Goal: Task Accomplishment & Management: Complete application form

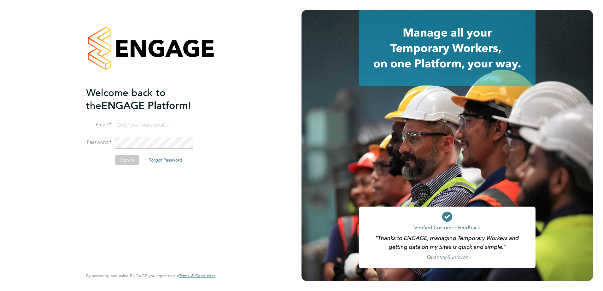
type input "billy.eadie@vistry.co.uk"
click at [110, 201] on div "Welcome back to the ENGAGE Platform! Email billy.eadie@vistry.co.uk Password Si…" at bounding box center [147, 177] width 123 height 182
click at [129, 163] on button "Sign In" at bounding box center [127, 160] width 24 height 10
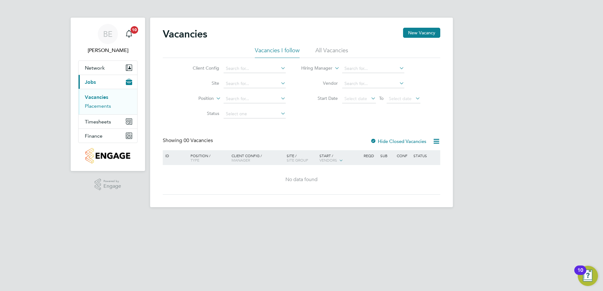
click at [110, 107] on link "Placements" at bounding box center [98, 106] width 26 height 6
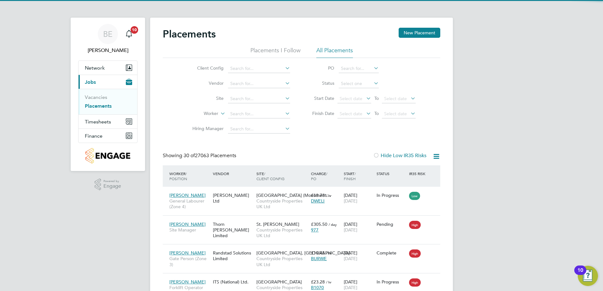
click at [243, 103] on li "Site" at bounding box center [238, 98] width 119 height 15
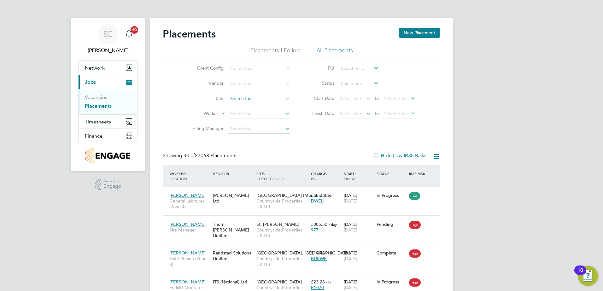
click at [245, 99] on input at bounding box center [259, 99] width 62 height 9
click at [276, 104] on li "Poverty Lane ( Maghul l)" at bounding box center [259, 107] width 63 height 9
type input "Poverty Lane (Maghull)"
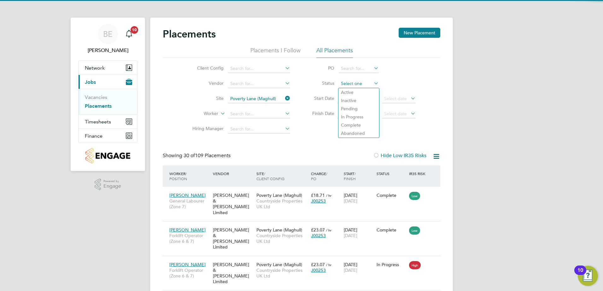
click at [355, 84] on input at bounding box center [359, 83] width 40 height 9
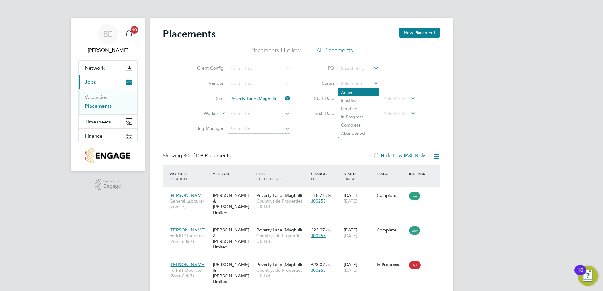
click at [351, 91] on li "Active" at bounding box center [358, 92] width 41 height 8
type input "Active"
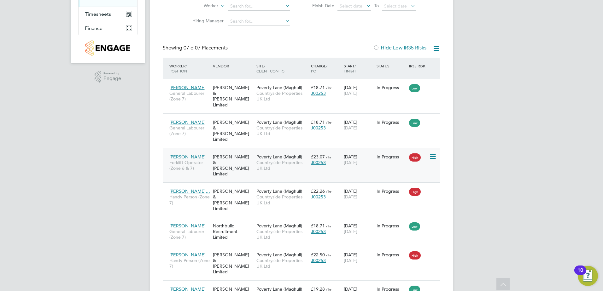
click at [262, 160] on span "Countryside Properties UK Ltd" at bounding box center [281, 165] width 51 height 11
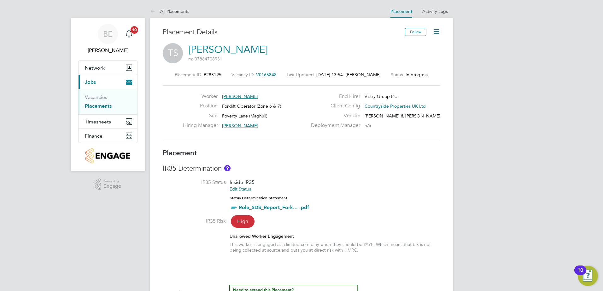
click at [437, 32] on icon at bounding box center [436, 32] width 8 height 8
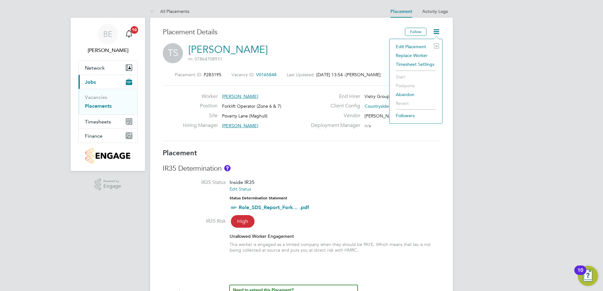
click at [418, 48] on li "Edit Placement e" at bounding box center [416, 46] width 46 height 9
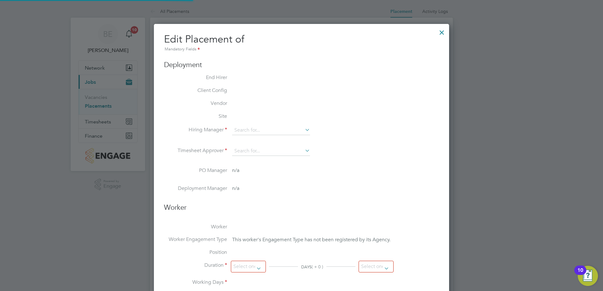
type input "[PERSON_NAME]"
type input "14 Apr 2025"
type input "31 Oct 2025"
type input "07:30"
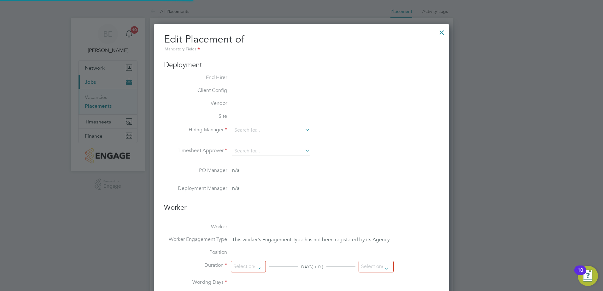
type input "16:30"
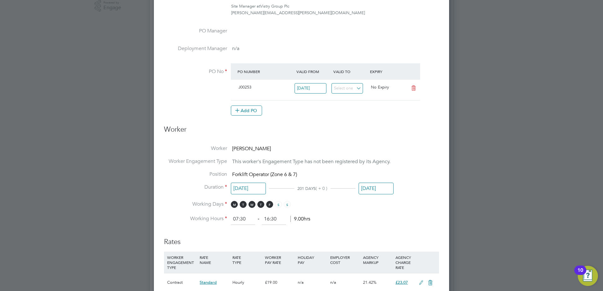
click at [365, 188] on input "31 Oct 2025" at bounding box center [375, 189] width 35 height 12
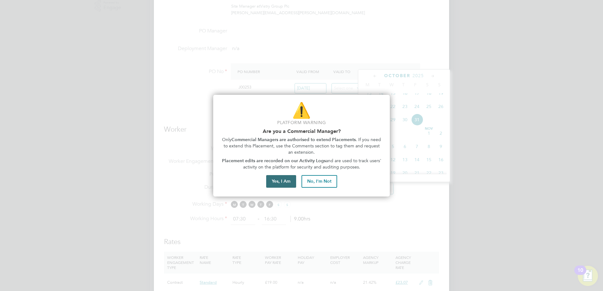
click at [288, 182] on button "Yes, I Am" at bounding box center [281, 181] width 30 height 13
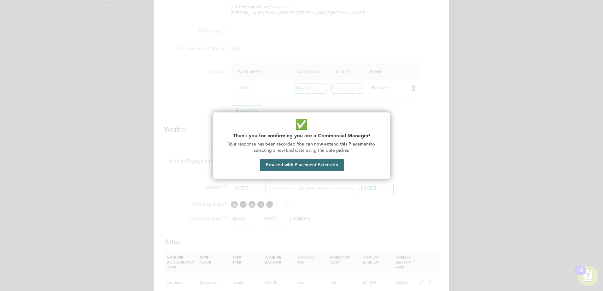
click at [317, 166] on button "Proceed with Placement Extension" at bounding box center [302, 165] width 84 height 13
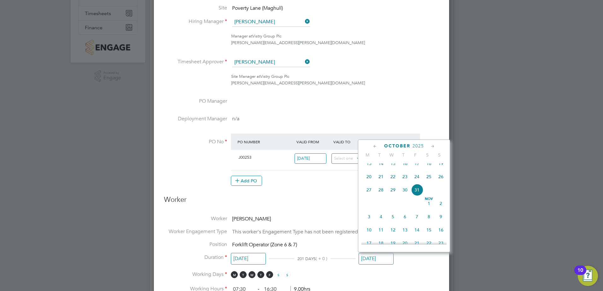
click at [373, 146] on icon at bounding box center [375, 146] width 6 height 7
click at [419, 224] on span "29" at bounding box center [417, 221] width 12 height 12
type input "[DATE]"
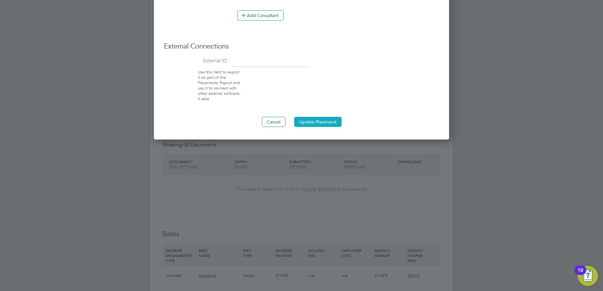
click at [321, 123] on button "Update Placement" at bounding box center [317, 122] width 47 height 10
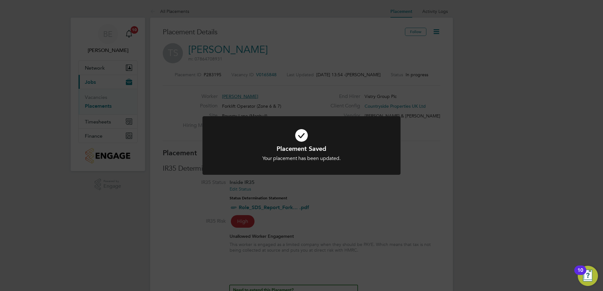
click at [272, 222] on div "Placement Saved Your placement has been updated. Cancel Okay" at bounding box center [301, 145] width 603 height 291
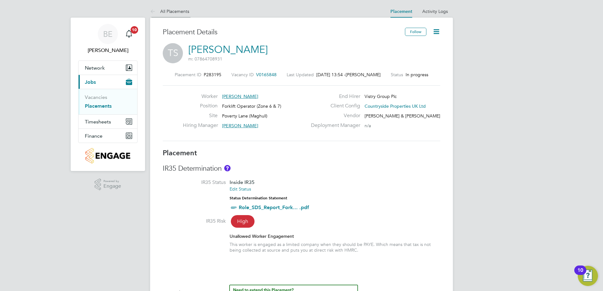
click at [173, 11] on link "All Placements" at bounding box center [169, 12] width 39 height 6
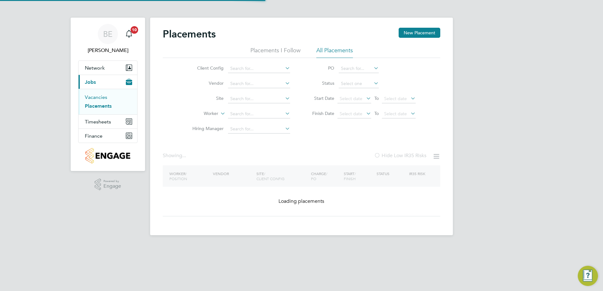
click at [98, 98] on link "Vacancies" at bounding box center [96, 97] width 22 height 6
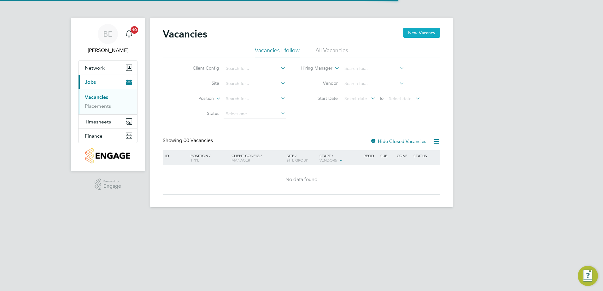
click at [429, 36] on button "New Vacancy" at bounding box center [421, 33] width 37 height 10
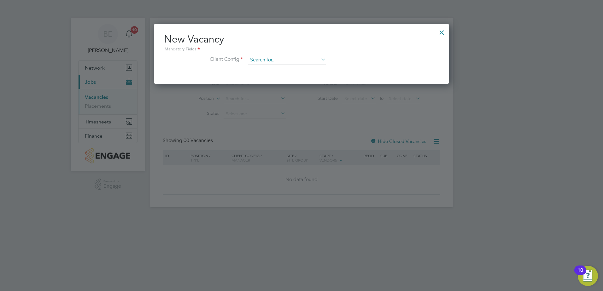
click at [268, 65] on div "Vacancies New Vacancy Vacancies I follow All Vacancies Client Config Site Posit…" at bounding box center [301, 113] width 303 height 190
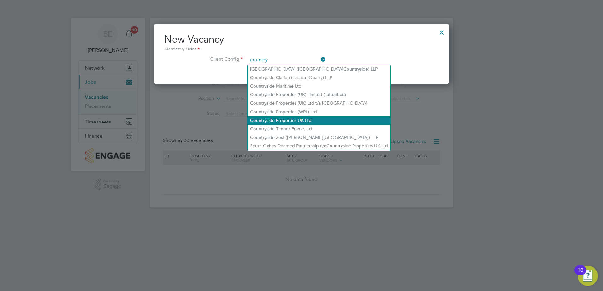
click at [269, 116] on li "Country side Properties UK Ltd" at bounding box center [318, 120] width 143 height 9
type input "Countryside Properties UK Ltd"
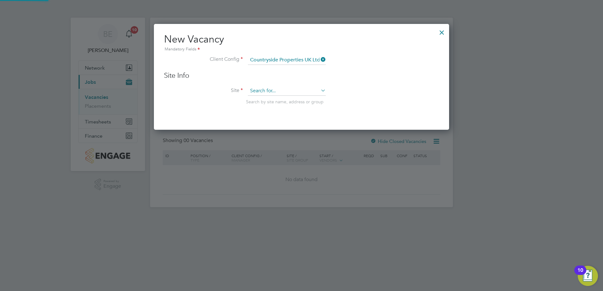
click at [264, 95] on input at bounding box center [287, 90] width 78 height 9
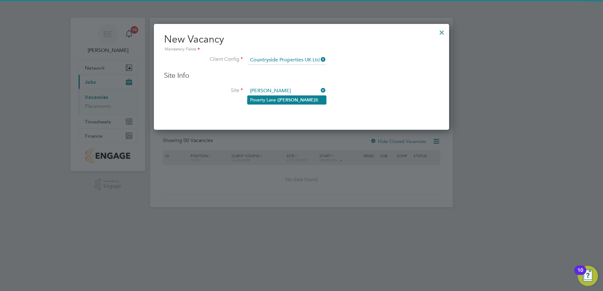
click at [265, 98] on li "Poverty Lane ( Maghu ll)" at bounding box center [286, 100] width 79 height 9
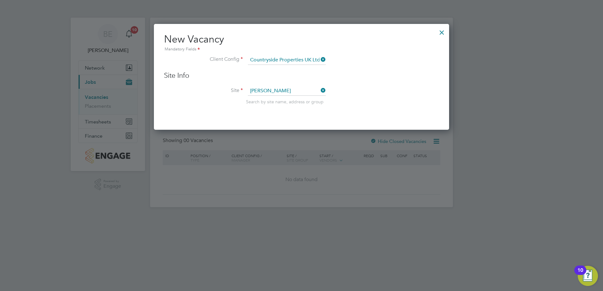
type input "Poverty Lane (Maghull)"
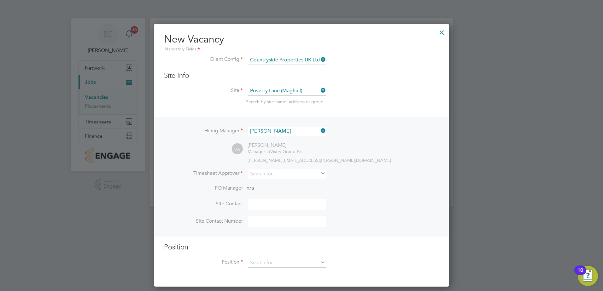
click at [275, 180] on li "Timesheet Approver" at bounding box center [301, 177] width 275 height 15
click at [274, 178] on input at bounding box center [287, 174] width 78 height 9
type input "gary"
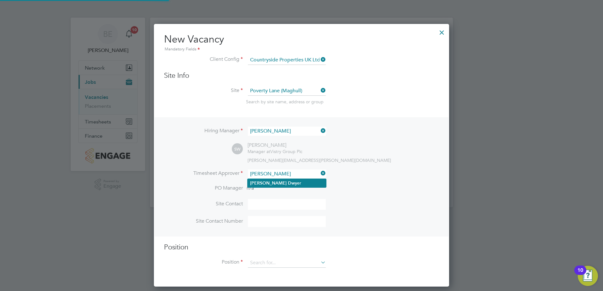
click at [273, 184] on li "[PERSON_NAME] er" at bounding box center [286, 183] width 79 height 9
type input "[PERSON_NAME]"
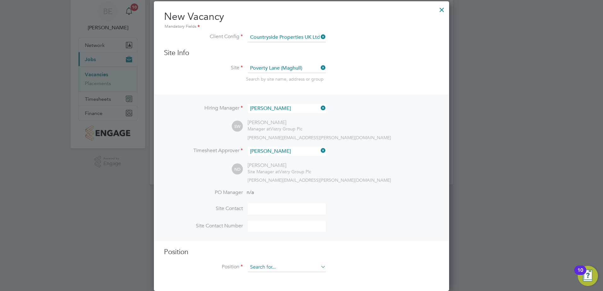
click at [263, 271] on input at bounding box center [287, 267] width 78 height 9
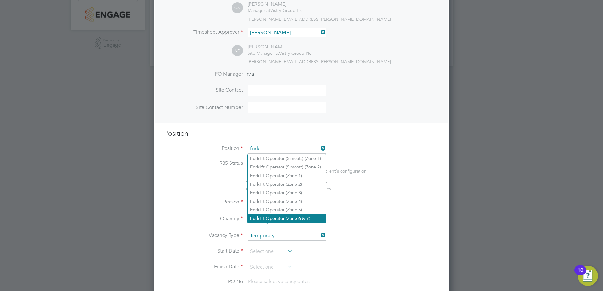
click at [294, 216] on li "Fork lift Operator (Zone 6 & 7)" at bounding box center [286, 218] width 79 height 9
type input "Forklift Operator (Zone 6 & 7)"
type textarea "- Operate construction machinery - Delivering large quantities of materials to …"
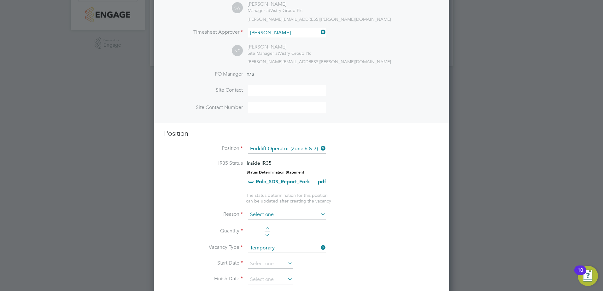
click at [270, 217] on input at bounding box center [287, 214] width 78 height 9
click at [270, 279] on li "Replacement" at bounding box center [286, 282] width 79 height 8
type input "Replacement"
click at [267, 228] on div at bounding box center [267, 229] width 5 height 4
type input "1"
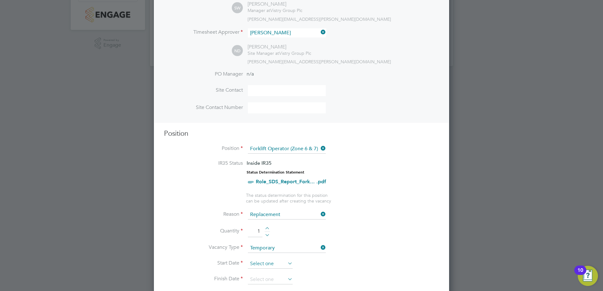
click at [273, 264] on input at bounding box center [270, 263] width 45 height 9
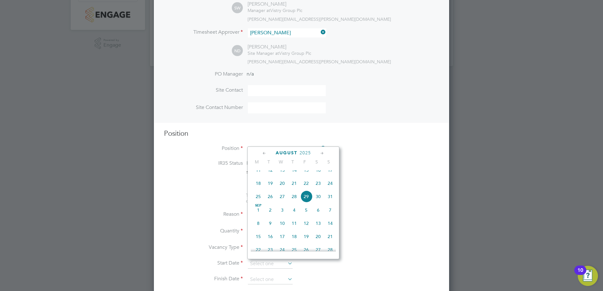
click at [268, 215] on span "2" at bounding box center [270, 210] width 12 height 12
type input "[DATE]"
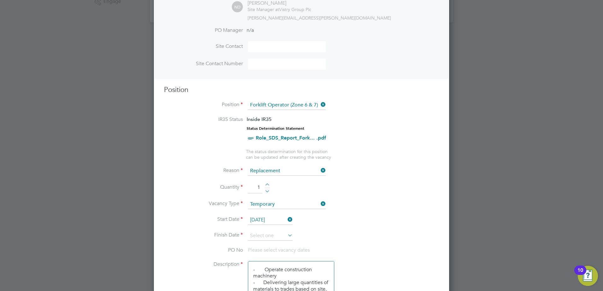
click at [273, 230] on li "Start Date 02 Sep 2025" at bounding box center [301, 224] width 275 height 16
click at [268, 237] on input at bounding box center [270, 235] width 45 height 9
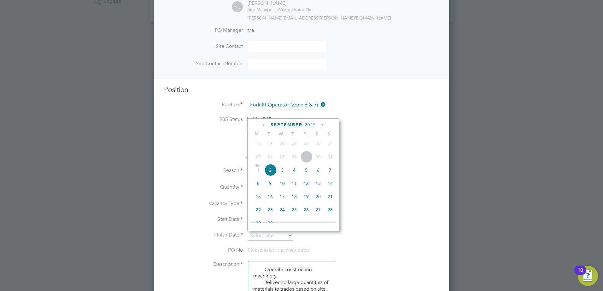
click at [322, 125] on icon at bounding box center [322, 125] width 6 height 7
click at [323, 125] on icon at bounding box center [322, 125] width 6 height 7
click at [259, 145] on span "[DATE]" at bounding box center [258, 139] width 12 height 12
type input "[DATE]"
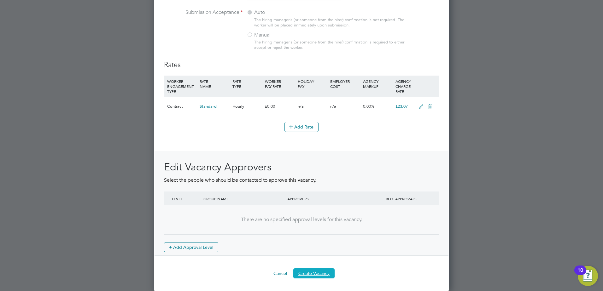
click at [306, 271] on button "Create Vacancy" at bounding box center [313, 274] width 41 height 10
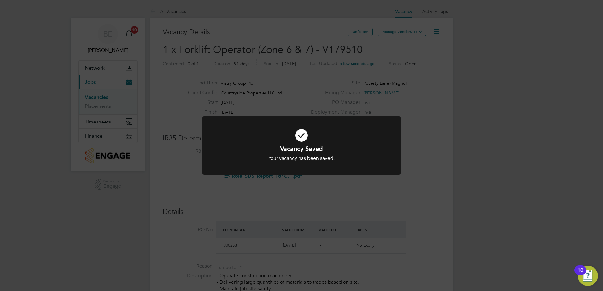
click at [413, 29] on div "Vacancy Saved Your vacancy has been saved. Cancel Okay" at bounding box center [301, 145] width 603 height 291
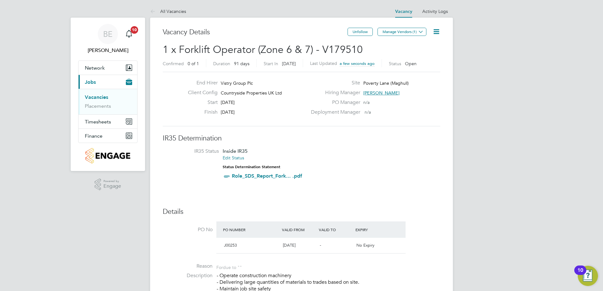
click at [413, 29] on button "Manage Vendors (1)" at bounding box center [401, 32] width 49 height 8
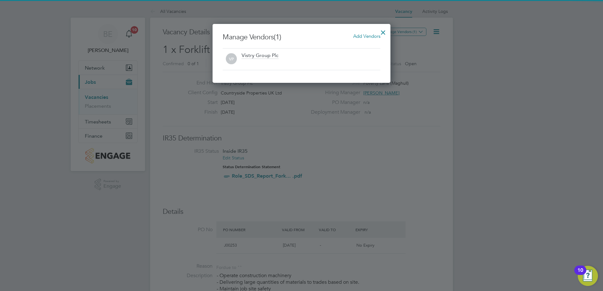
click at [367, 35] on span "Add Vendors" at bounding box center [366, 36] width 27 height 6
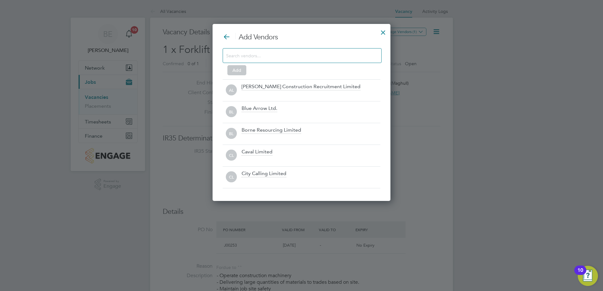
click at [289, 59] on input at bounding box center [297, 55] width 142 height 8
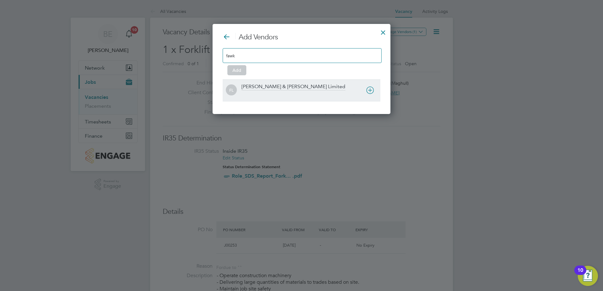
type input "fawk"
click at [319, 89] on div "[PERSON_NAME] & [PERSON_NAME] Limited" at bounding box center [311, 91] width 139 height 14
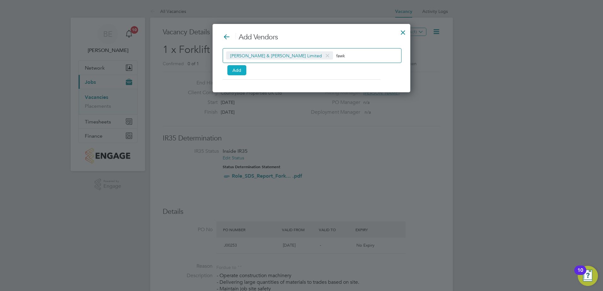
click at [237, 69] on button "Add" at bounding box center [236, 70] width 19 height 10
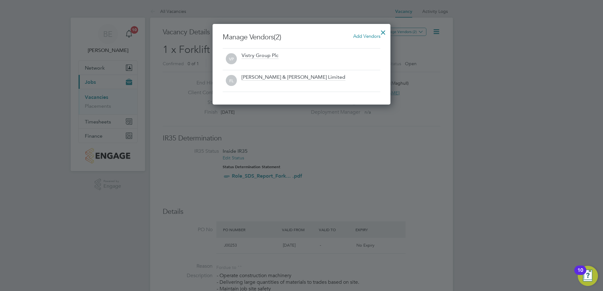
click at [384, 32] on div at bounding box center [382, 30] width 11 height 11
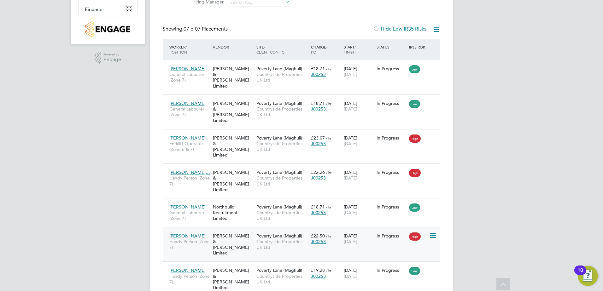
click at [218, 230] on div "[PERSON_NAME] & [PERSON_NAME] Limited" at bounding box center [233, 244] width 44 height 29
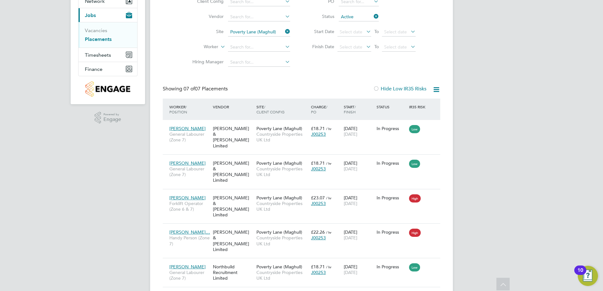
scroll to position [82, 0]
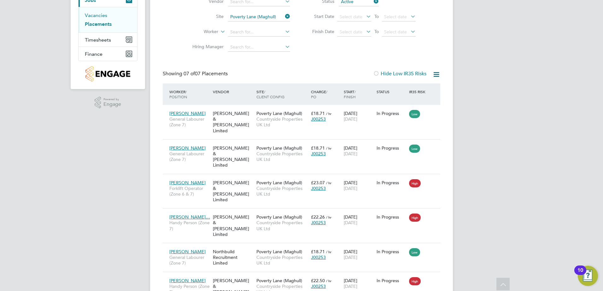
click at [102, 14] on link "Vacancies" at bounding box center [96, 15] width 22 height 6
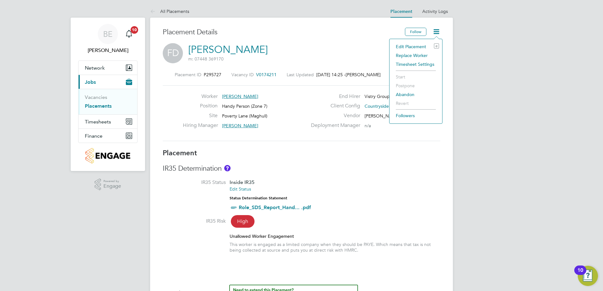
click at [413, 46] on li "Edit Placement e" at bounding box center [416, 46] width 46 height 9
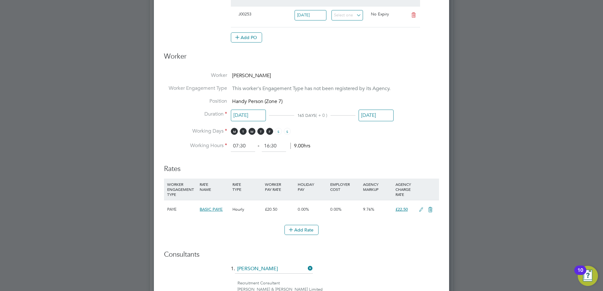
click at [373, 118] on input "[DATE]" at bounding box center [375, 116] width 35 height 12
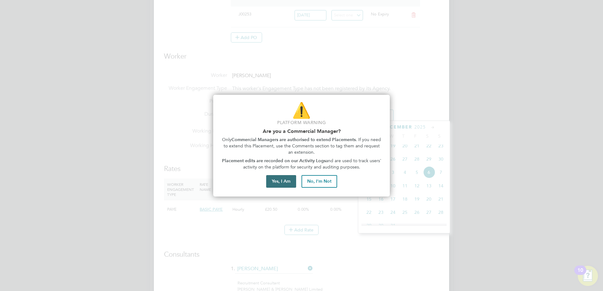
click at [278, 179] on button "Yes, I Am" at bounding box center [281, 181] width 30 height 13
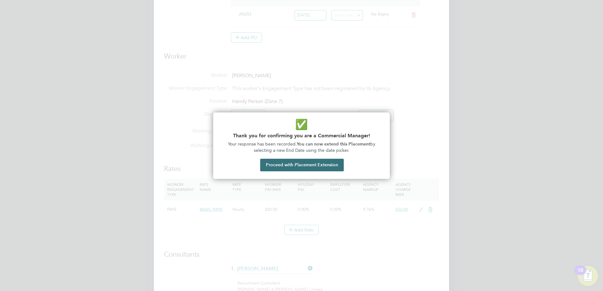
click at [305, 168] on button "Proceed with Placement Extension" at bounding box center [302, 165] width 84 height 13
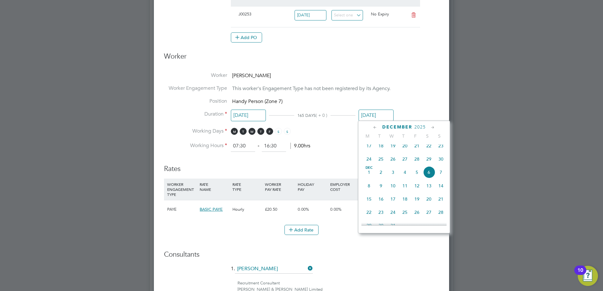
click at [373, 128] on icon at bounding box center [375, 127] width 6 height 7
click at [416, 203] on span "29" at bounding box center [417, 204] width 12 height 12
type input "[DATE]"
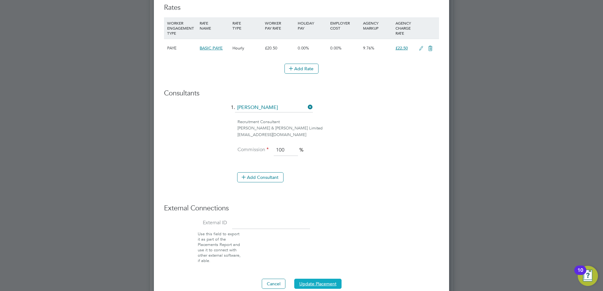
click at [321, 281] on button "Update Placement" at bounding box center [317, 284] width 47 height 10
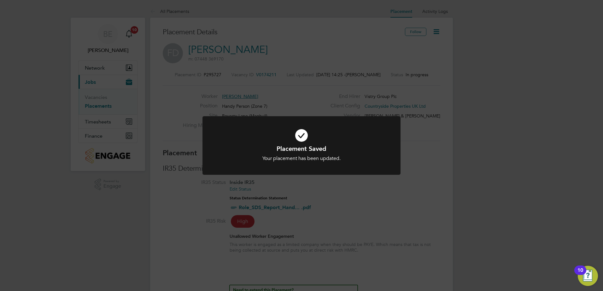
click at [304, 73] on div "Placement Saved Your placement has been updated. Cancel Okay" at bounding box center [301, 145] width 603 height 291
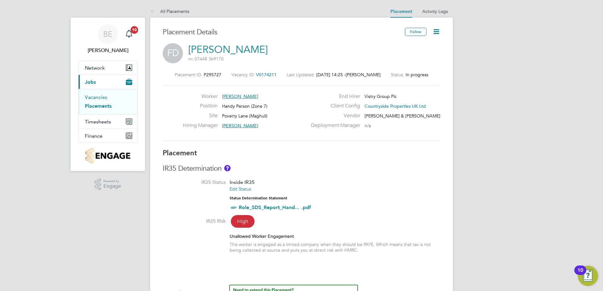
click at [97, 99] on link "Vacancies" at bounding box center [96, 97] width 22 height 6
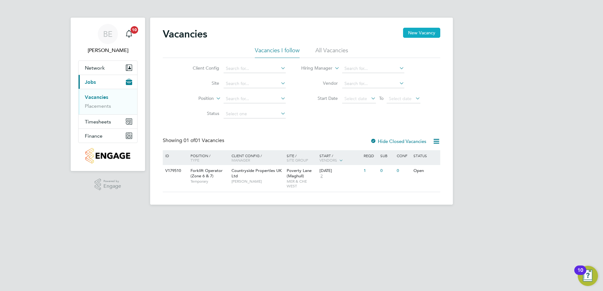
click at [409, 35] on button "New Vacancy" at bounding box center [421, 33] width 37 height 10
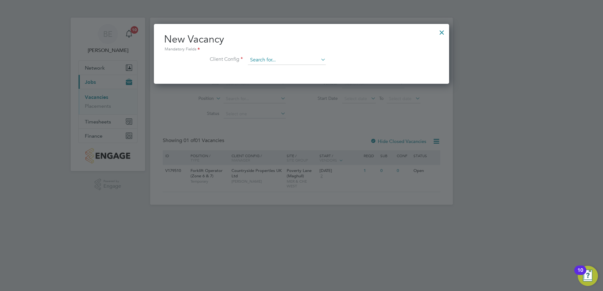
click at [255, 60] on input at bounding box center [287, 59] width 78 height 9
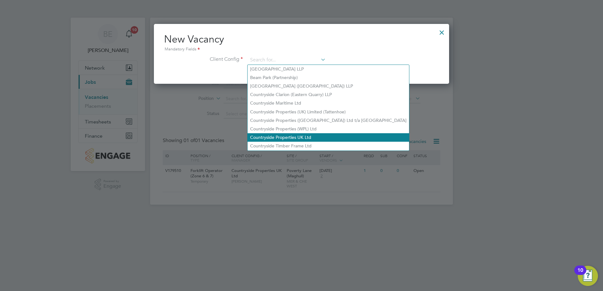
click at [285, 134] on li "Countryside Properties UK Ltd" at bounding box center [327, 137] width 161 height 9
type input "Countryside Properties UK Ltd"
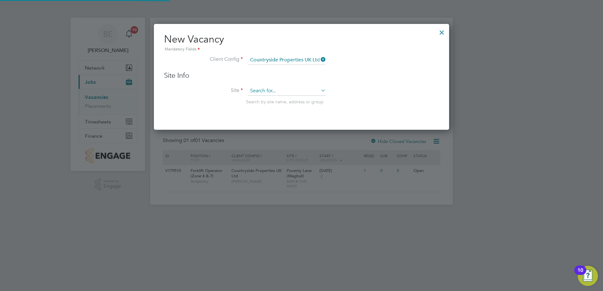
click at [278, 88] on input at bounding box center [287, 90] width 78 height 9
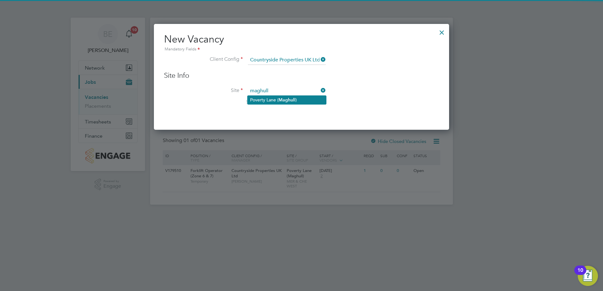
click at [274, 100] on li "Poverty Lane ( Maghull )" at bounding box center [286, 100] width 79 height 9
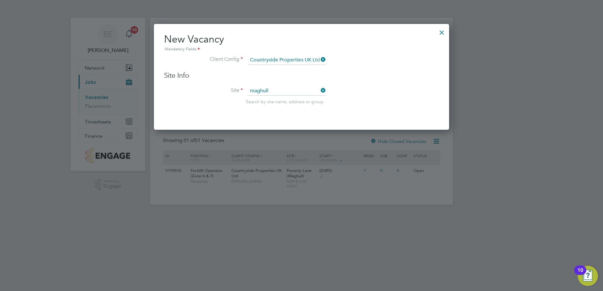
type input "Poverty Lane (Maghull)"
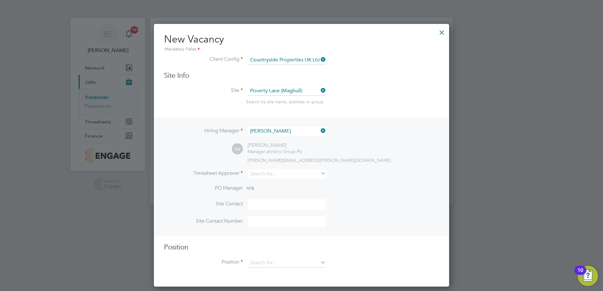
click at [275, 181] on li "Timesheet Approver" at bounding box center [301, 177] width 275 height 15
click at [273, 172] on input at bounding box center [287, 174] width 78 height 9
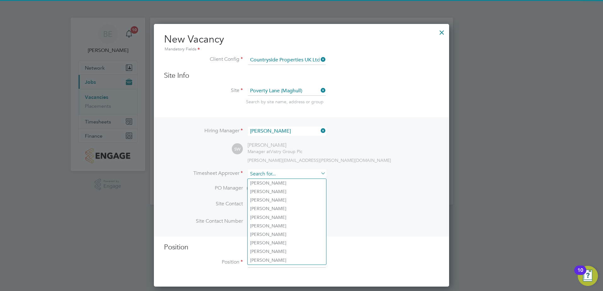
type input "i"
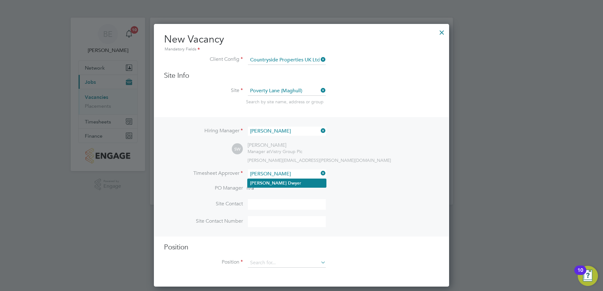
click at [272, 180] on li "[PERSON_NAME] er" at bounding box center [286, 183] width 79 height 9
type input "[PERSON_NAME]"
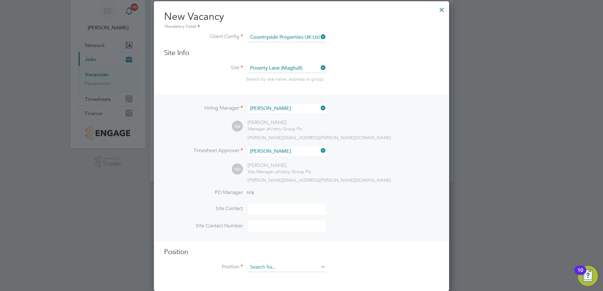
click at [268, 264] on input at bounding box center [287, 267] width 78 height 9
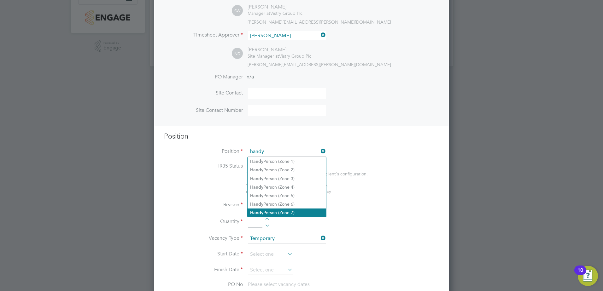
click at [288, 210] on li "Handy Person (Zone 7)" at bounding box center [286, 213] width 79 height 9
type input "Handy Person (Zone 7)"
type textarea "• Perform repair and maintenance tasks on doors, furniture, fixtures and applia…"
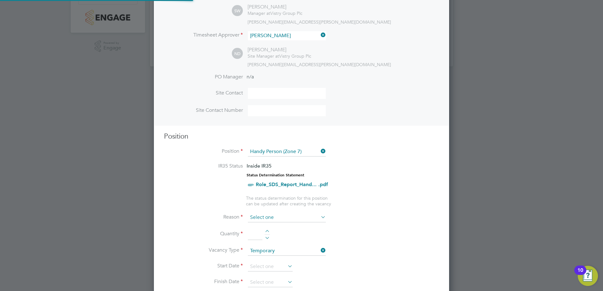
click at [270, 215] on input at bounding box center [287, 217] width 78 height 9
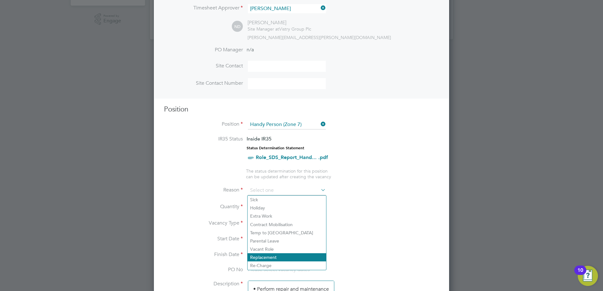
click at [279, 258] on li "Replacement" at bounding box center [286, 257] width 79 height 8
type input "Replacement"
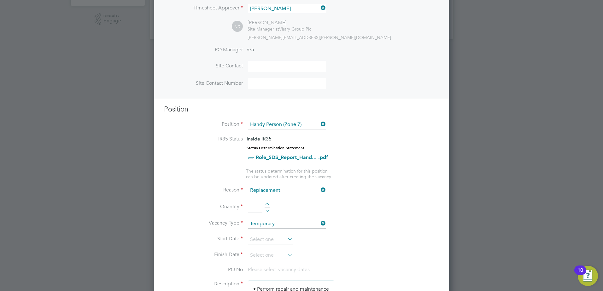
click at [270, 204] on div at bounding box center [267, 205] width 5 height 4
type input "1"
click at [272, 239] on input at bounding box center [270, 239] width 45 height 9
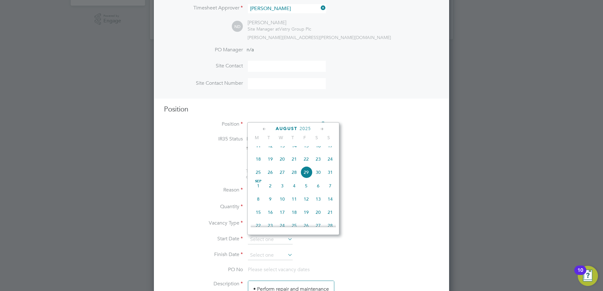
click at [260, 191] on span "[DATE]" at bounding box center [258, 186] width 12 height 12
type input "[DATE]"
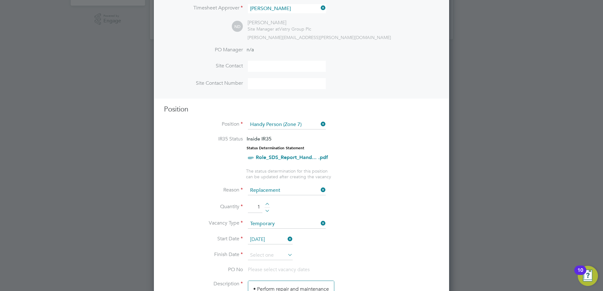
click at [274, 250] on li "Start Date [DATE]" at bounding box center [301, 243] width 275 height 16
click at [272, 252] on input at bounding box center [270, 255] width 45 height 9
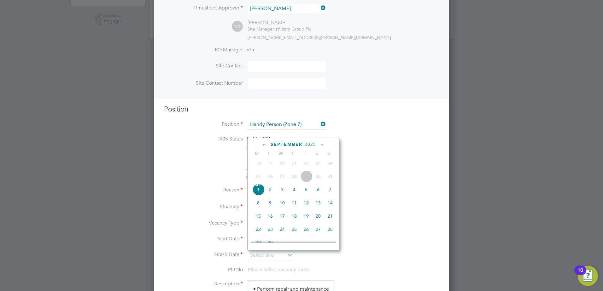
click at [322, 144] on icon at bounding box center [322, 145] width 6 height 7
click at [258, 164] on span "[DATE]" at bounding box center [258, 158] width 12 height 12
type input "[DATE]"
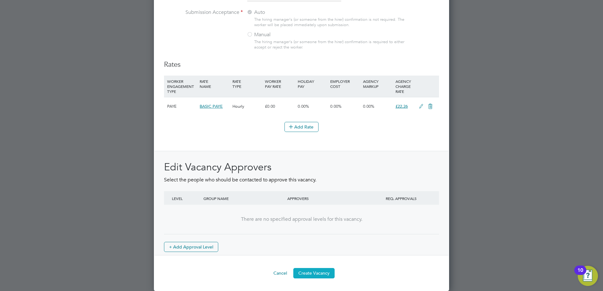
click at [317, 275] on button "Create Vacancy" at bounding box center [313, 273] width 41 height 10
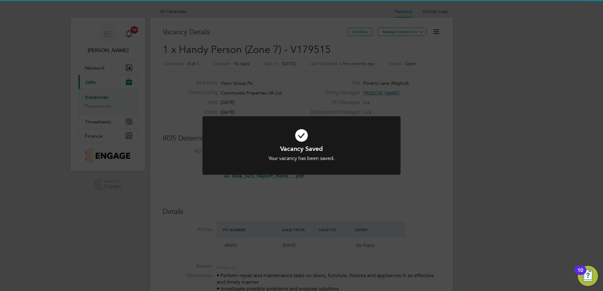
click at [308, 81] on div "Vacancy Saved Your vacancy has been saved. Cancel Okay" at bounding box center [301, 145] width 603 height 291
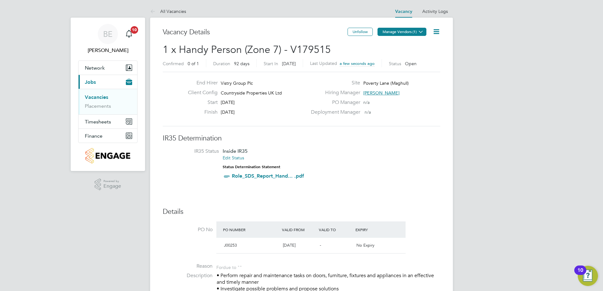
click at [402, 35] on button "Manage Vendors (1)" at bounding box center [401, 32] width 49 height 8
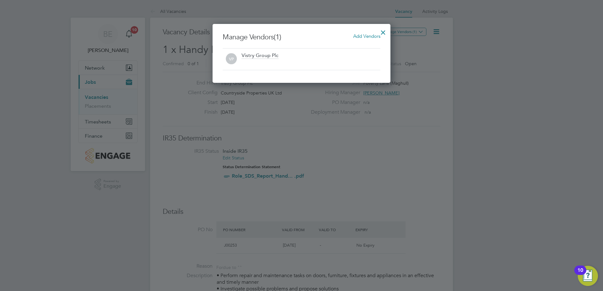
click at [367, 38] on span "Add Vendors" at bounding box center [366, 36] width 27 height 6
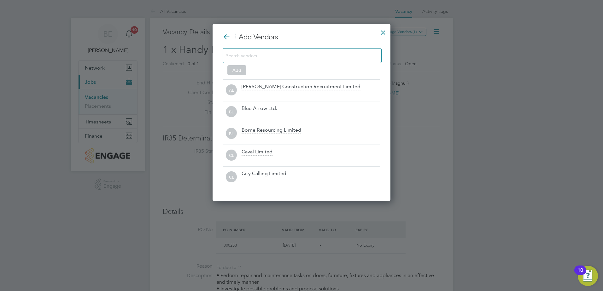
click at [277, 54] on input at bounding box center [297, 55] width 142 height 8
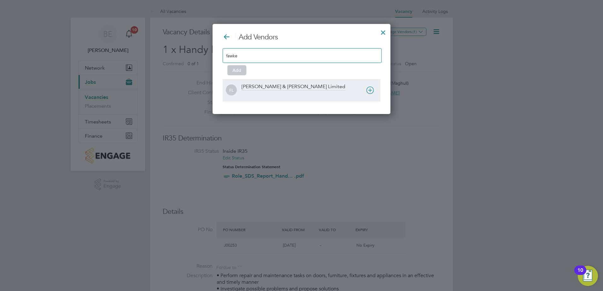
type input "fawke"
click at [301, 83] on div "FL [PERSON_NAME] & [PERSON_NAME] Limited" at bounding box center [302, 90] width 158 height 22
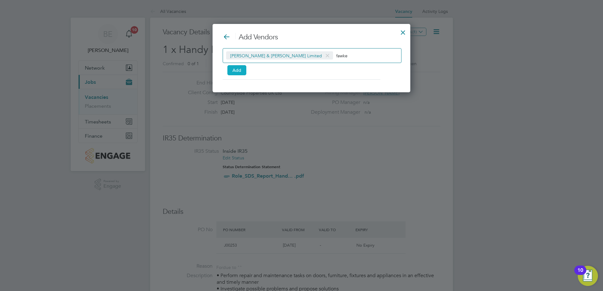
click at [240, 73] on button "Add" at bounding box center [236, 70] width 19 height 10
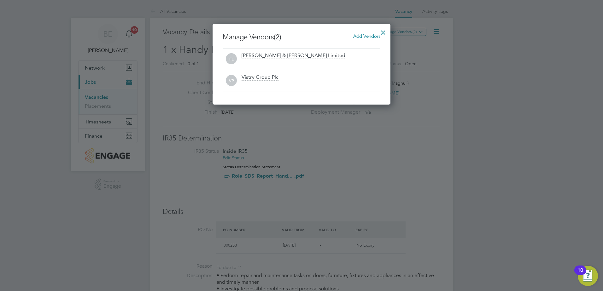
click at [383, 32] on div at bounding box center [382, 30] width 11 height 11
